Goal: Navigation & Orientation: Find specific page/section

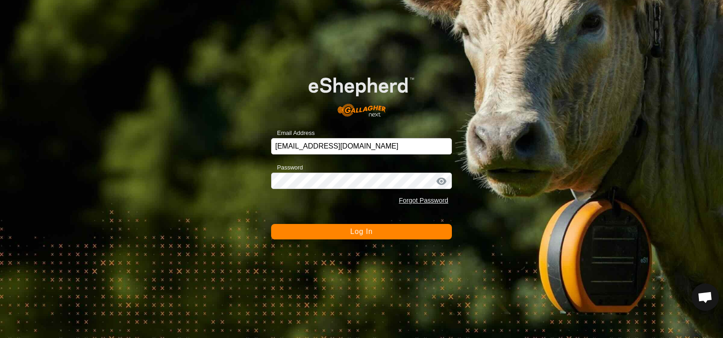
click at [363, 234] on span "Log In" at bounding box center [361, 232] width 22 height 8
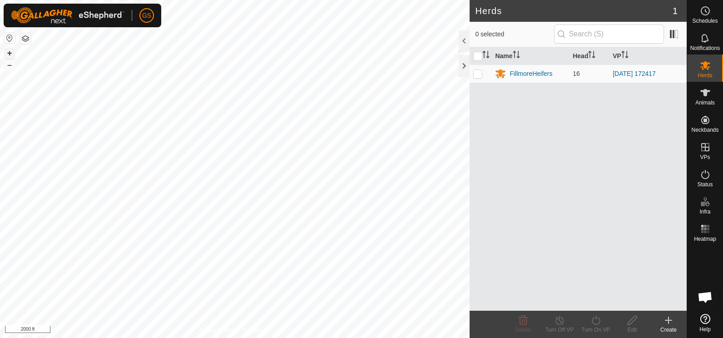
click at [8, 52] on button "+" at bounding box center [9, 53] width 11 height 11
click at [8, 53] on button "+" at bounding box center [9, 53] width 11 height 11
click at [10, 53] on button "+" at bounding box center [9, 53] width 11 height 11
click at [8, 66] on button "–" at bounding box center [9, 65] width 11 height 11
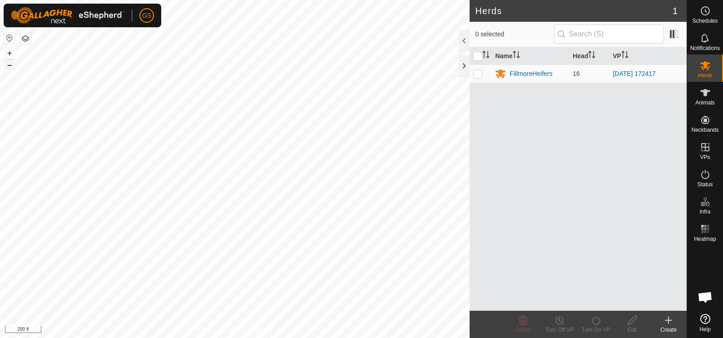
click at [8, 66] on button "–" at bounding box center [9, 65] width 11 height 11
click at [9, 54] on button "+" at bounding box center [9, 53] width 11 height 11
